Goal: Task Accomplishment & Management: Manage account settings

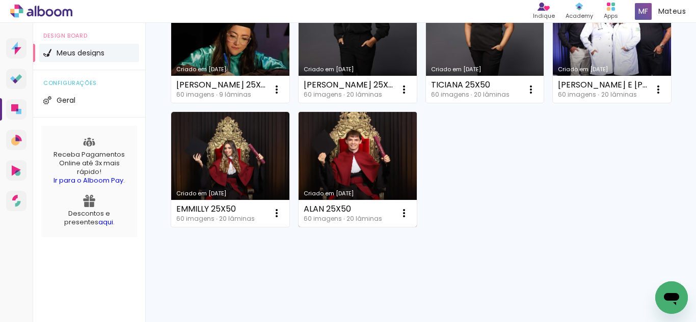
scroll to position [357, 0]
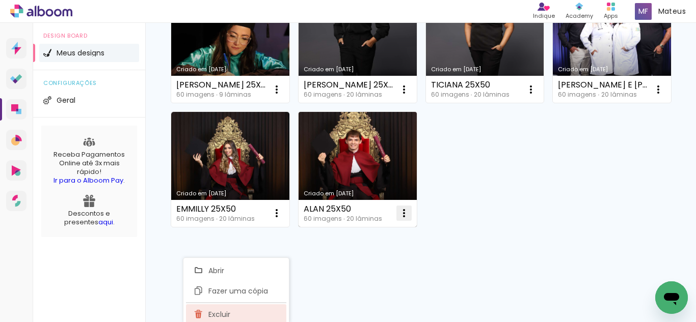
click at [225, 311] on span "Excluir" at bounding box center [219, 314] width 22 height 7
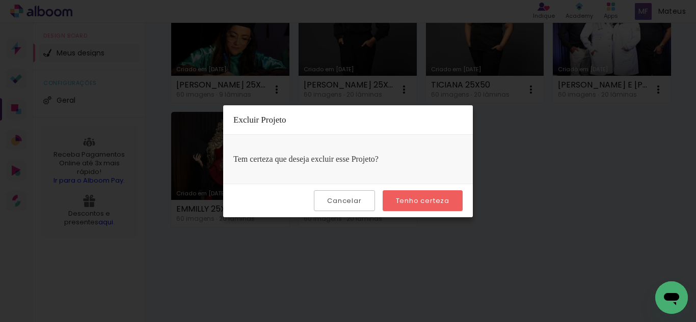
click at [398, 196] on paper-button "Tenho certeza" at bounding box center [423, 200] width 80 height 21
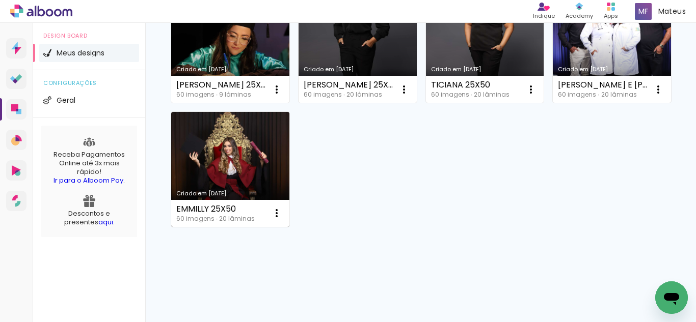
click at [438, 200] on div "Criado em [DATE] WENDERSON DANTAS 25X50 60 imagens ∙ 0 lâminas Abrir Fazer uma …" at bounding box center [420, 45] width 509 height 372
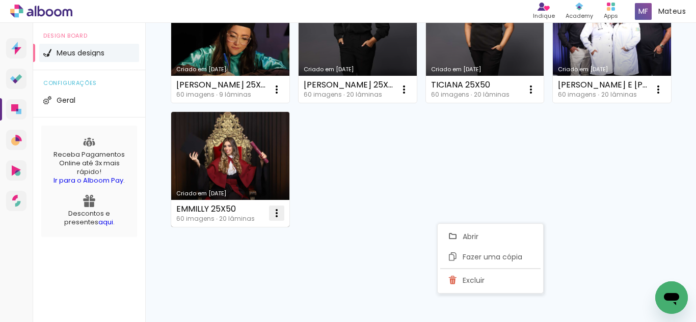
click at [461, 277] on paper-item "Excluir" at bounding box center [490, 280] width 100 height 20
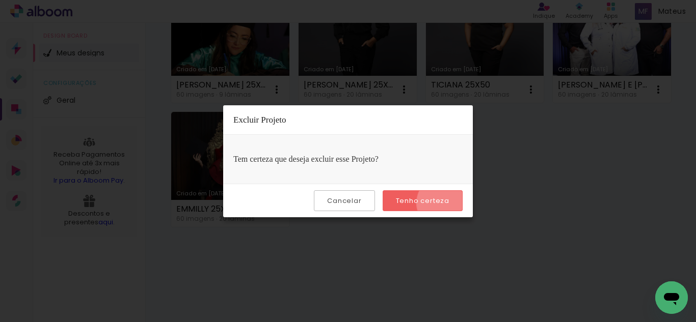
click at [0, 0] on slot "Tenho certeza" at bounding box center [0, 0] width 0 height 0
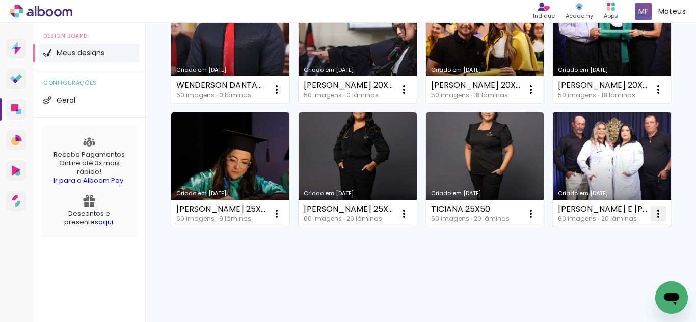
click at [283, 96] on iron-icon at bounding box center [276, 90] width 12 height 12
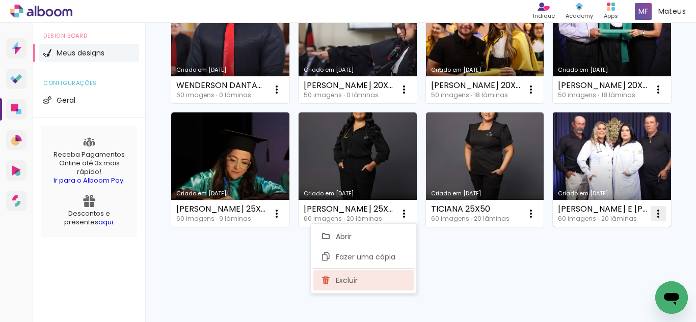
click at [350, 279] on span "Excluir" at bounding box center [347, 280] width 22 height 7
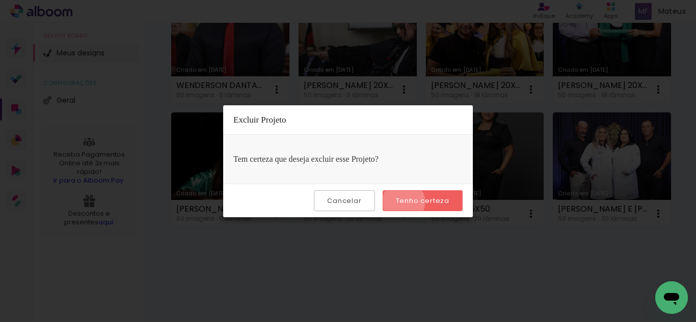
click at [0, 0] on slot "Tenho certeza" at bounding box center [0, 0] width 0 height 0
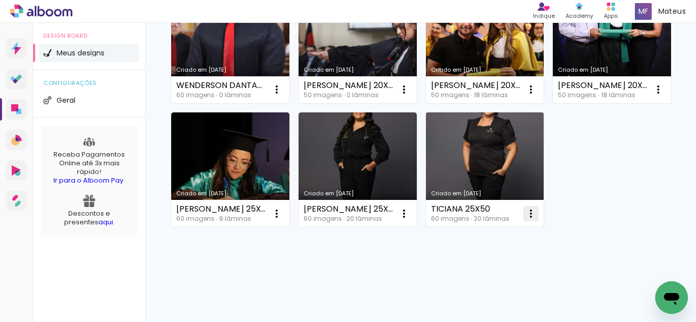
click at [274, 96] on iron-icon at bounding box center [276, 90] width 12 height 12
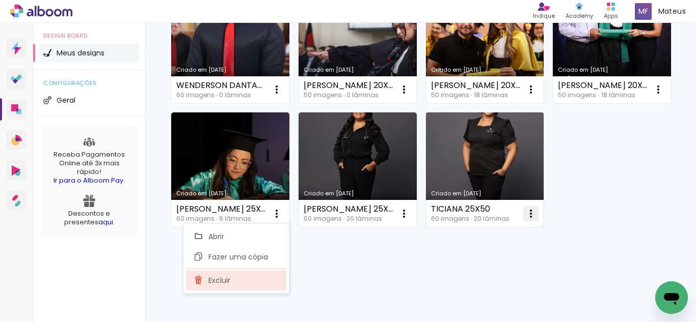
click at [252, 282] on paper-item "Excluir" at bounding box center [236, 280] width 100 height 20
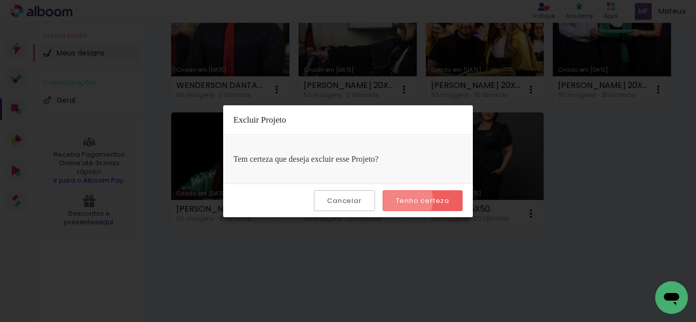
click at [0, 0] on slot "Tenho certeza" at bounding box center [0, 0] width 0 height 0
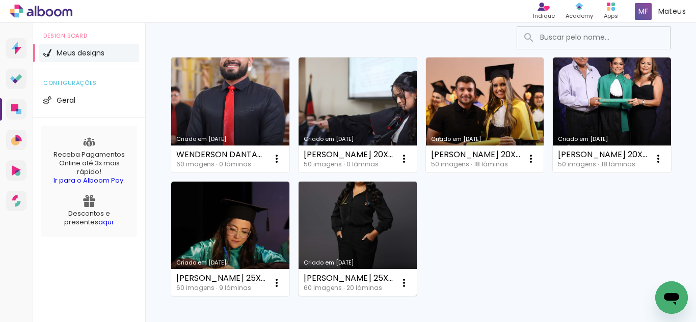
scroll to position [91, 0]
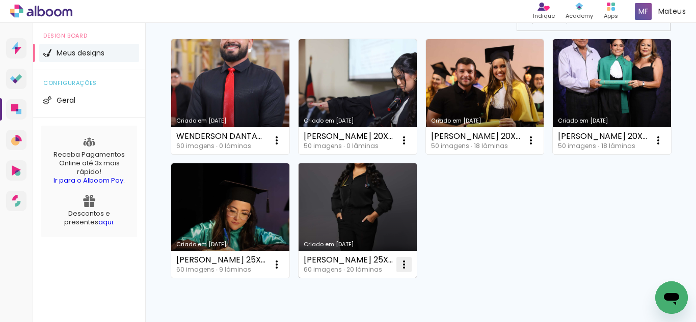
click at [283, 147] on iron-icon at bounding box center [276, 140] width 12 height 12
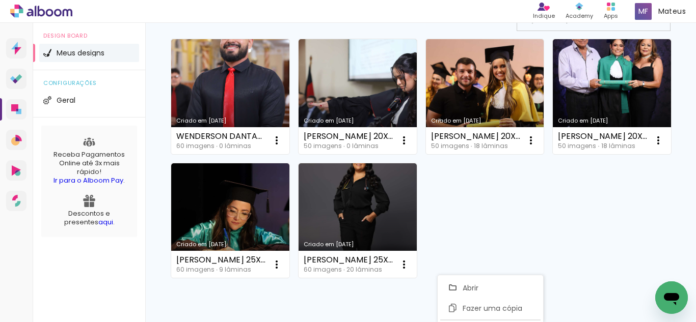
click at [601, 247] on div "Criado em [DATE] WENDERSON DANTAS 25X50 60 imagens ∙ 0 lâminas Abrir Fazer uma …" at bounding box center [420, 158] width 509 height 248
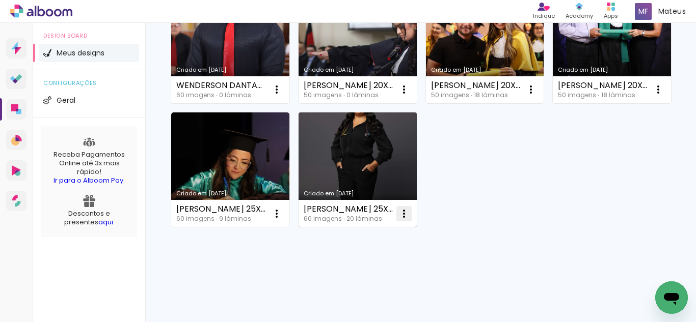
click at [283, 96] on iron-icon at bounding box center [276, 90] width 12 height 12
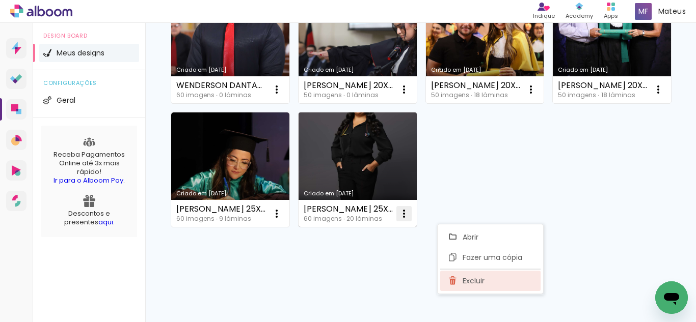
click at [484, 284] on span "Excluir" at bounding box center [473, 281] width 22 height 7
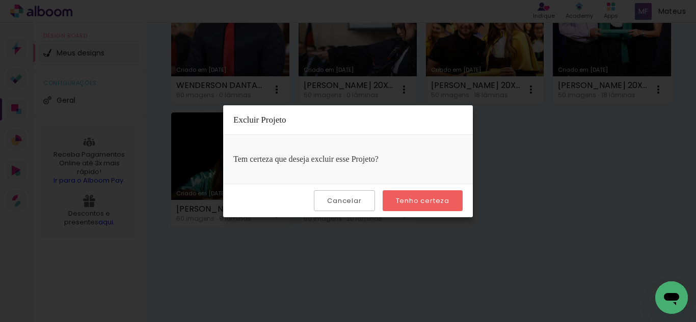
click at [0, 0] on slot "Tenho certeza" at bounding box center [0, 0] width 0 height 0
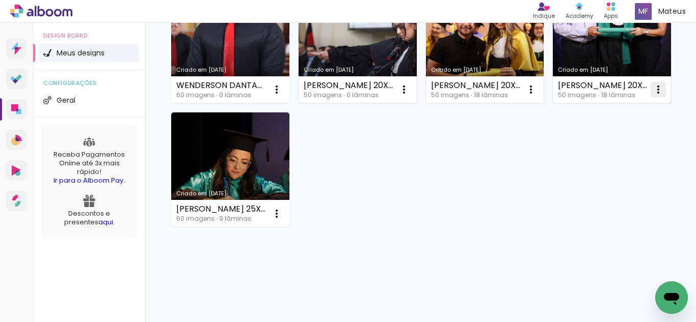
click at [275, 96] on iron-icon at bounding box center [276, 90] width 12 height 12
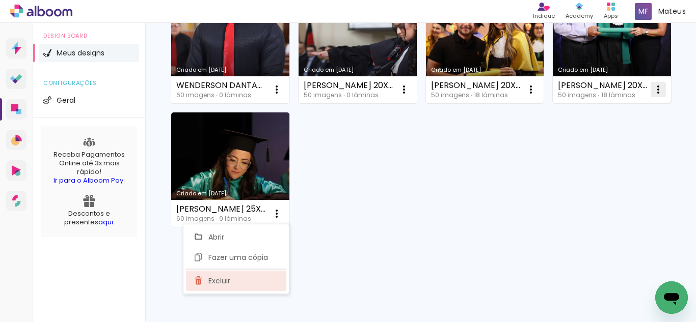
click at [236, 279] on paper-item "Excluir" at bounding box center [236, 281] width 100 height 20
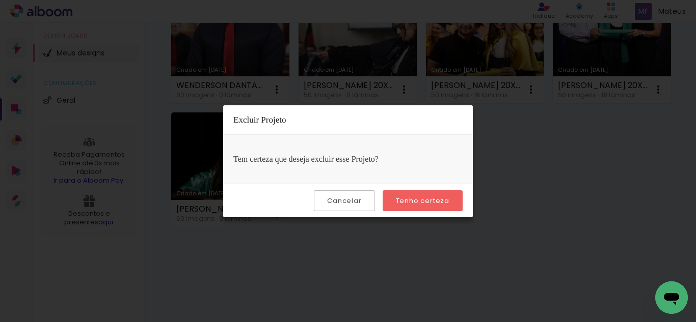
click at [0, 0] on slot "Tenho certeza" at bounding box center [0, 0] width 0 height 0
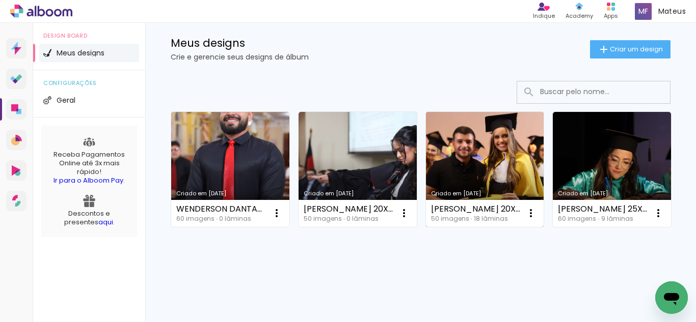
scroll to position [40, 0]
click at [283, 207] on iron-icon at bounding box center [276, 213] width 12 height 12
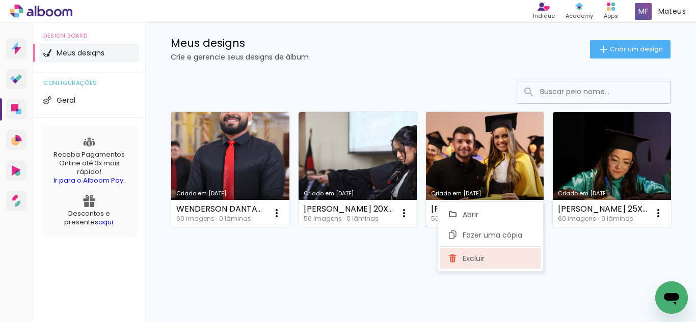
click at [460, 257] on paper-item "Excluir" at bounding box center [490, 259] width 100 height 20
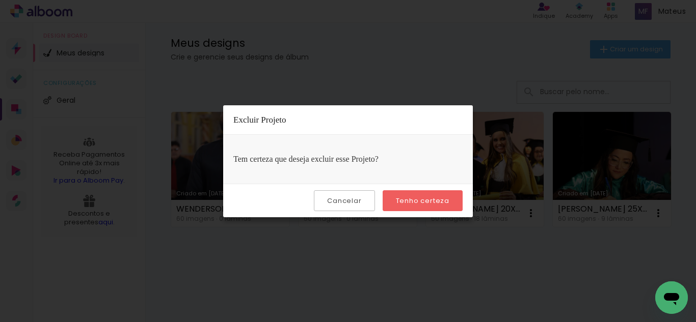
click at [435, 206] on paper-button "Tenho certeza" at bounding box center [423, 200] width 80 height 21
click at [0, 0] on slot "Tenho certeza" at bounding box center [0, 0] width 0 height 0
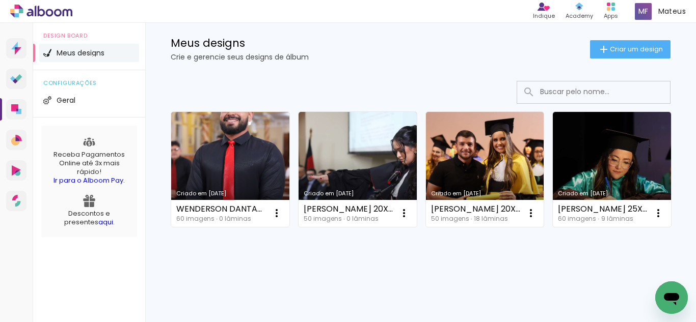
scroll to position [18, 0]
